Goal: Find specific page/section: Find specific page/section

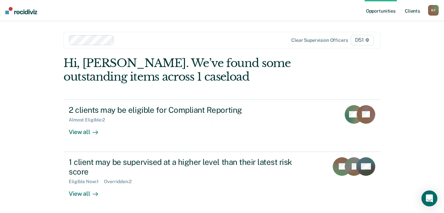
click at [418, 11] on link "Client s" at bounding box center [413, 10] width 18 height 21
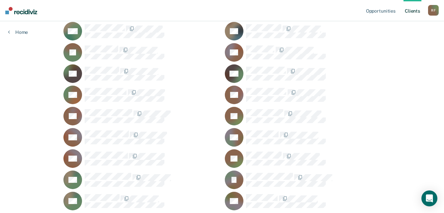
scroll to position [731, 0]
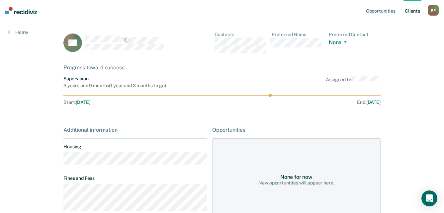
click at [57, 162] on main "AS Contacts Preferred Name Preferred Contact None Call Text Email None Progress…" at bounding box center [222, 184] width 333 height 326
click at [215, 43] on div "AS Contacts Preferred Name Preferred Contact None Call Text Email None" at bounding box center [221, 45] width 317 height 27
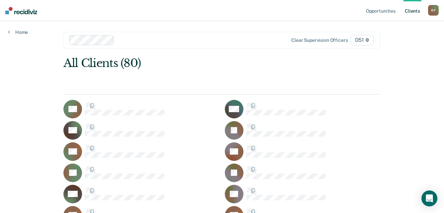
scroll to position [731, 0]
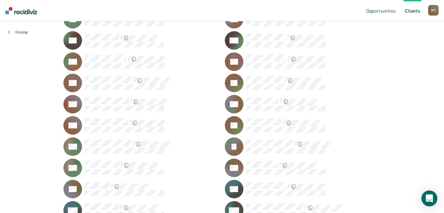
click at [433, 9] on div "R F" at bounding box center [434, 10] width 11 height 11
click at [396, 43] on link "Log Out" at bounding box center [407, 44] width 54 height 6
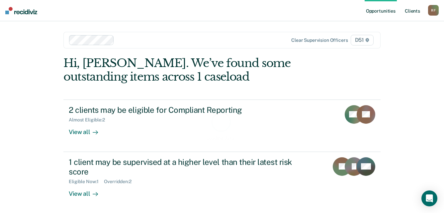
click at [420, 12] on link "Client s" at bounding box center [413, 10] width 18 height 21
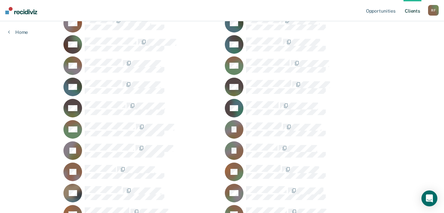
scroll to position [499, 0]
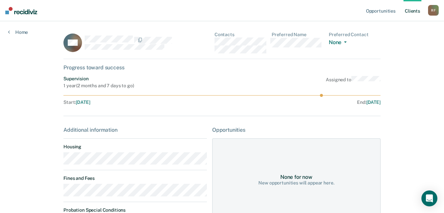
click at [60, 162] on main "RM Contacts Preferred Name Preferred Contact None Call Text Email None Progress…" at bounding box center [222, 145] width 333 height 249
click at [215, 44] on div "RM Contacts Preferred Name Preferred Contact None Call Text Email None" at bounding box center [221, 45] width 317 height 27
